Goal: Task Accomplishment & Management: Manage account settings

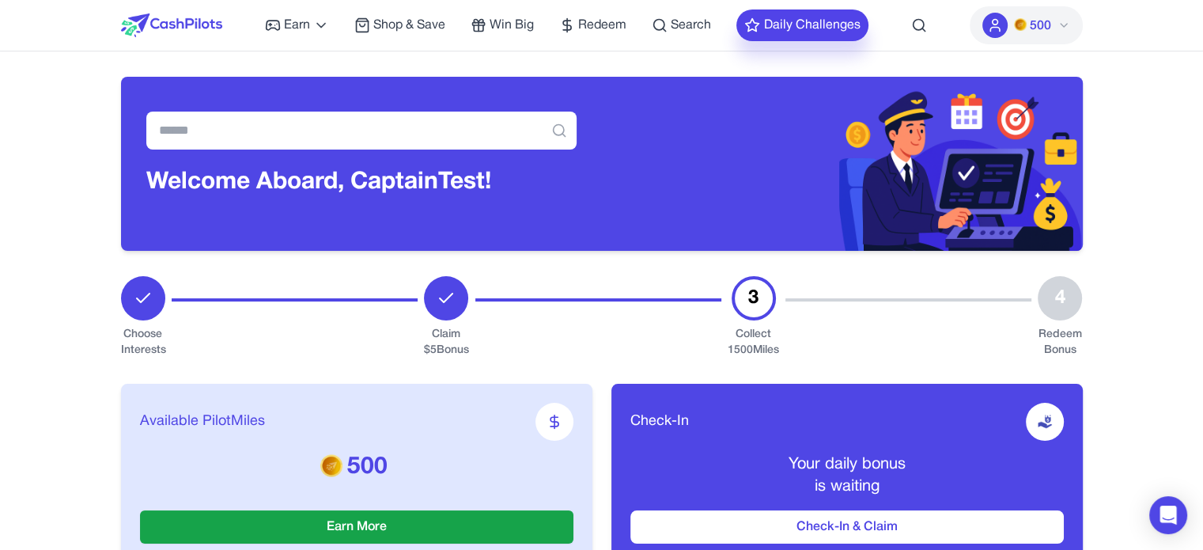
click at [779, 29] on button "Daily Challenges" at bounding box center [803, 25] width 132 height 32
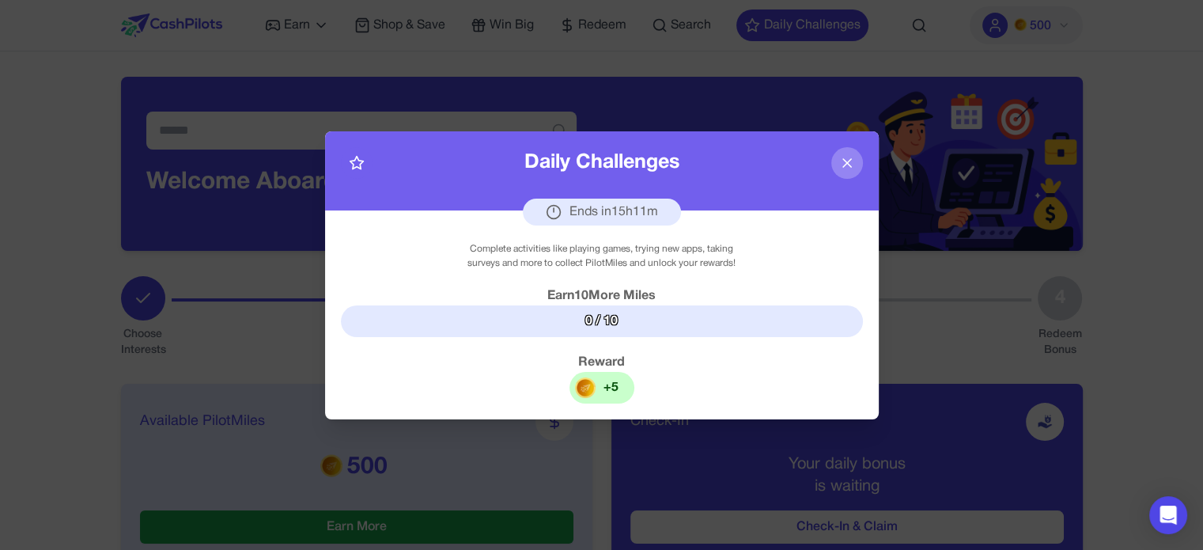
click at [853, 158] on icon at bounding box center [847, 163] width 16 height 16
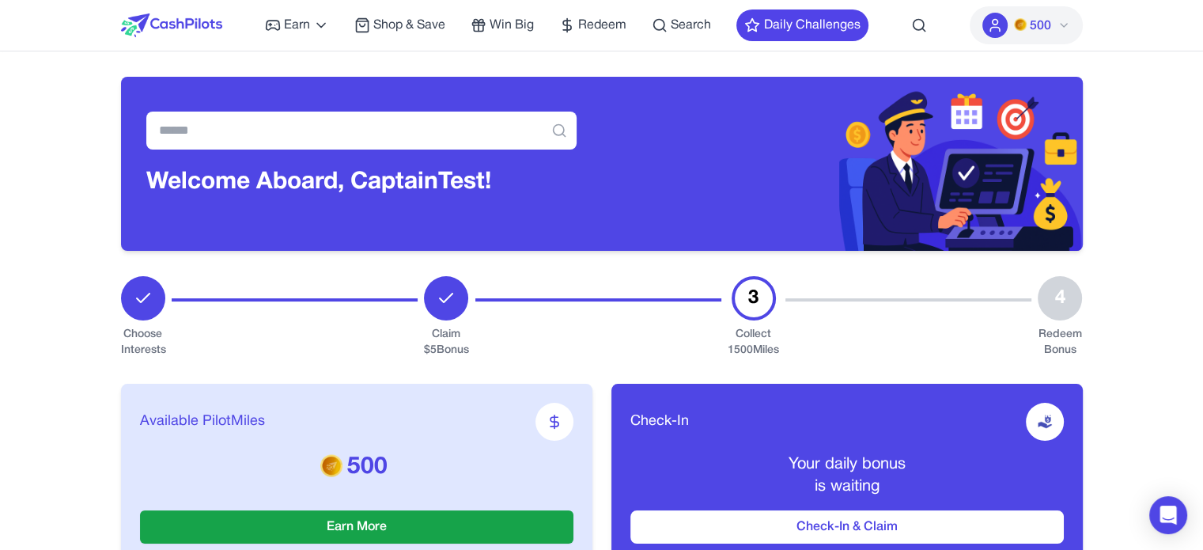
click at [997, 21] on icon at bounding box center [995, 25] width 16 height 16
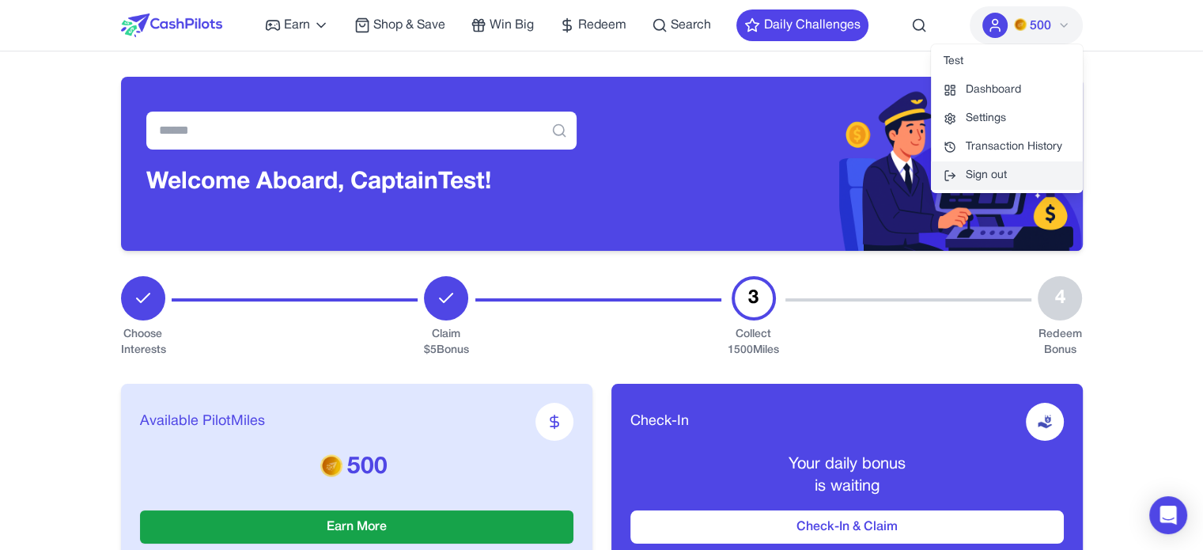
click at [989, 180] on button "Sign out" at bounding box center [1007, 175] width 152 height 28
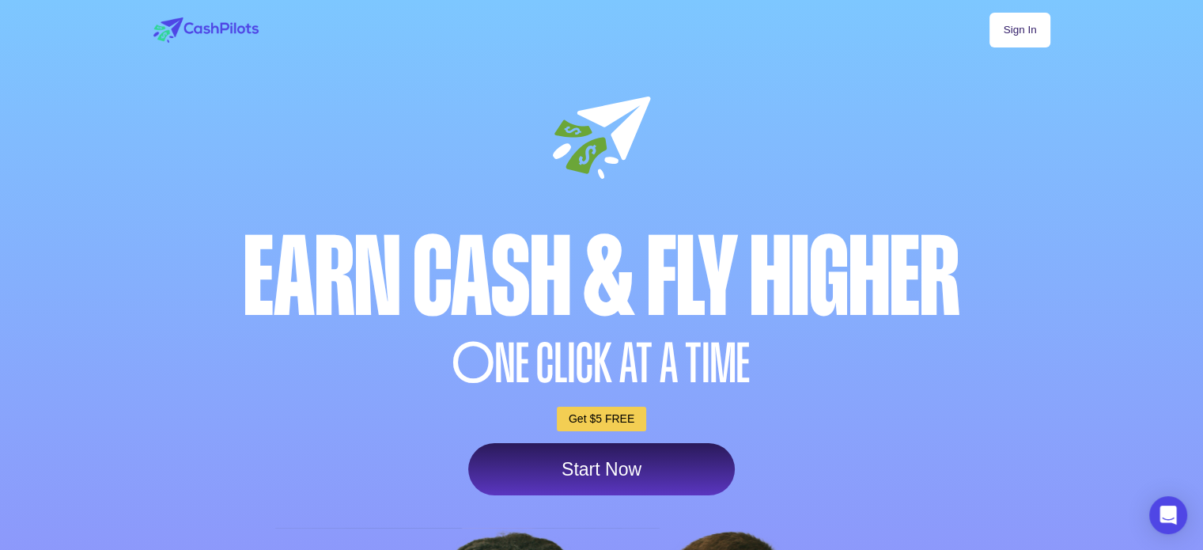
click at [1006, 38] on link "Sign In" at bounding box center [1020, 30] width 60 height 35
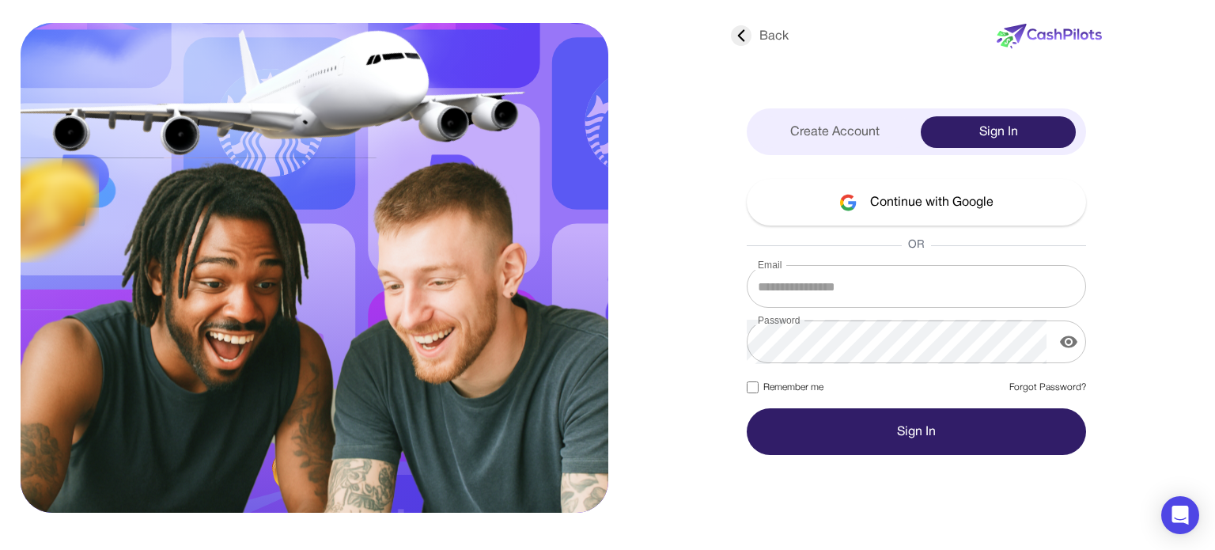
type input "**********"
click at [766, 390] on label "Remember me" at bounding box center [785, 388] width 77 height 14
click at [828, 438] on button "Sign In" at bounding box center [916, 431] width 339 height 47
